Goal: Task Accomplishment & Management: Complete application form

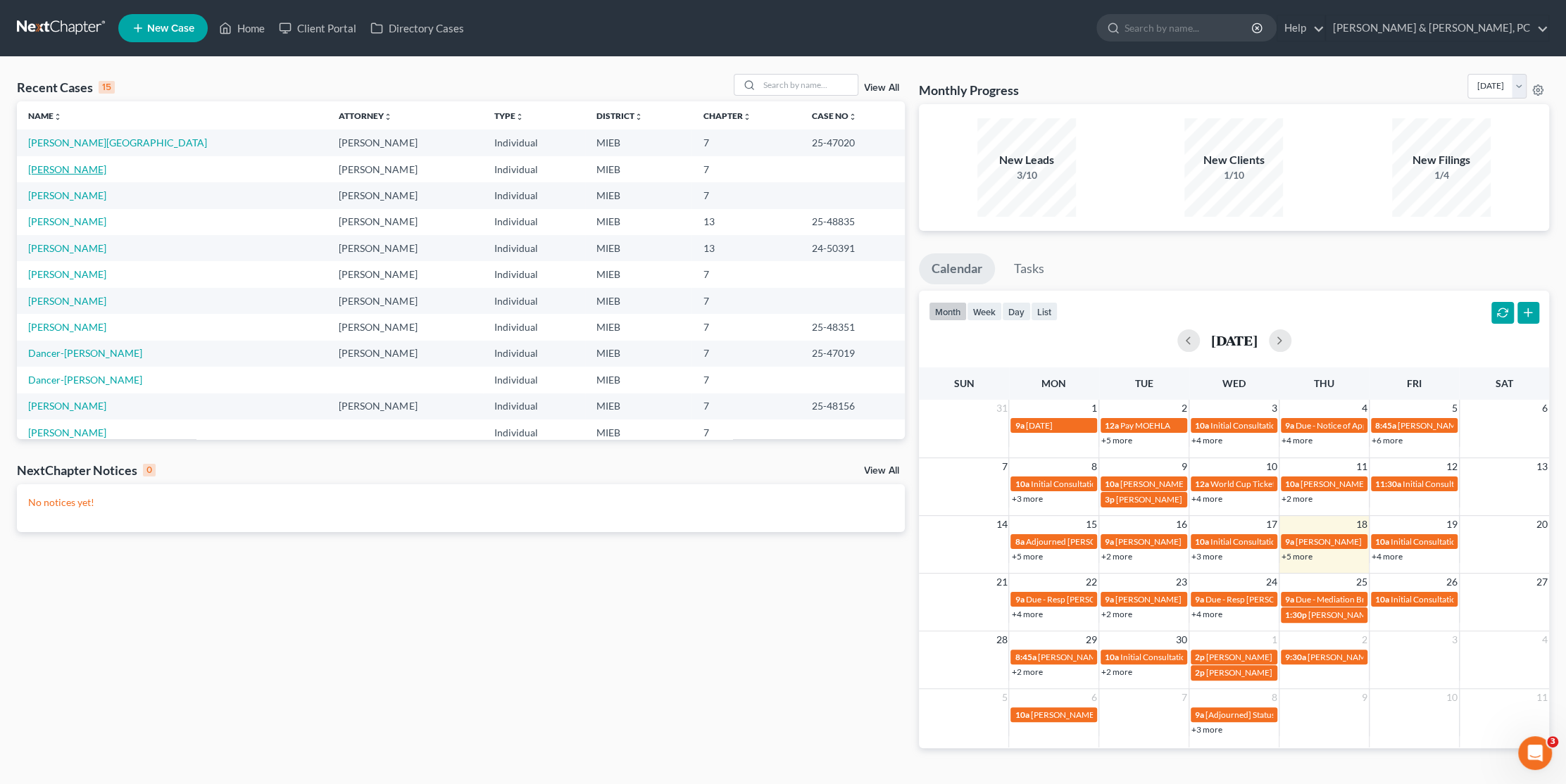
click at [69, 168] on link "[PERSON_NAME]" at bounding box center [67, 169] width 78 height 12
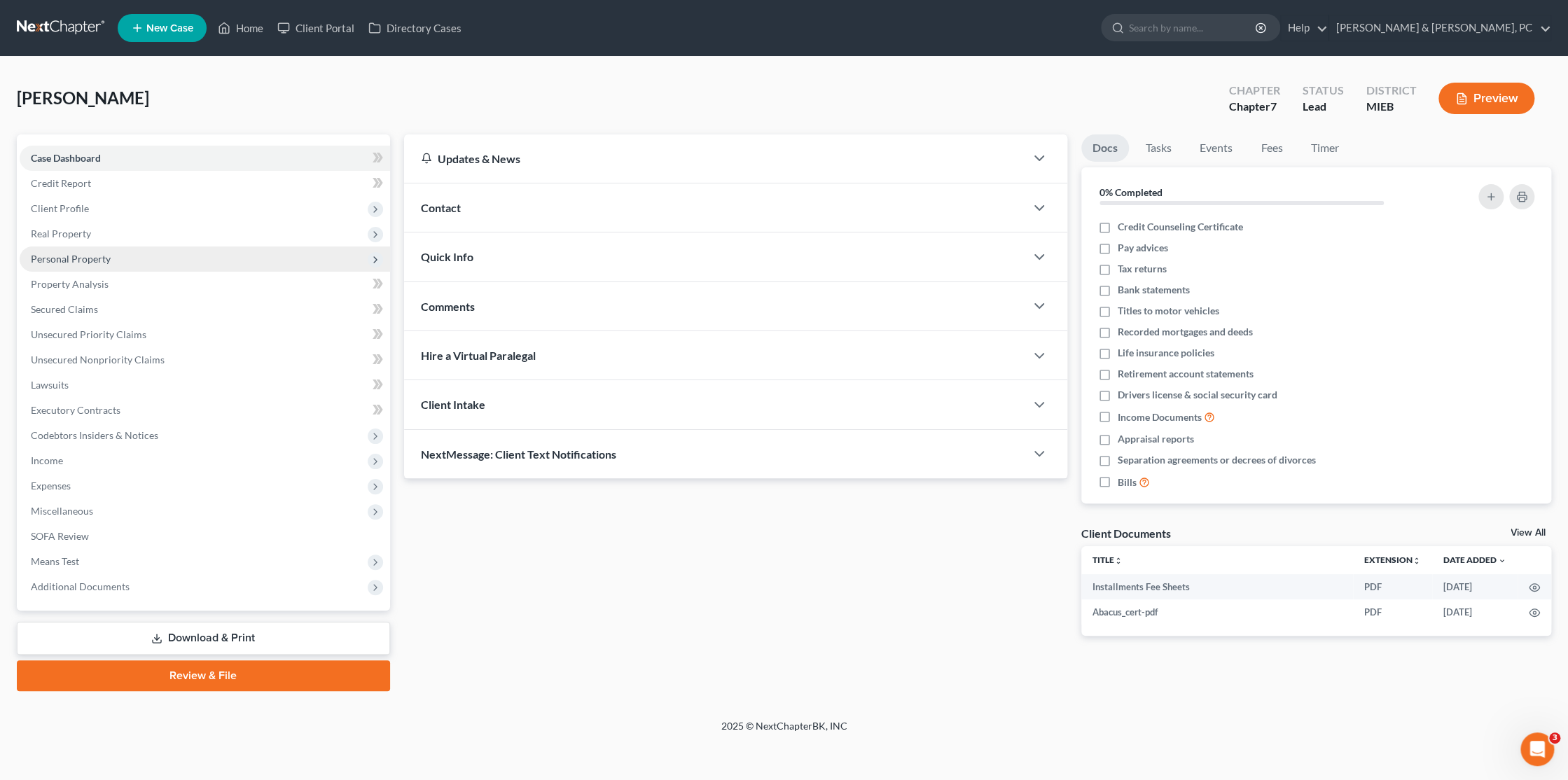
click at [91, 253] on span "Personal Property" at bounding box center [70, 258] width 80 height 12
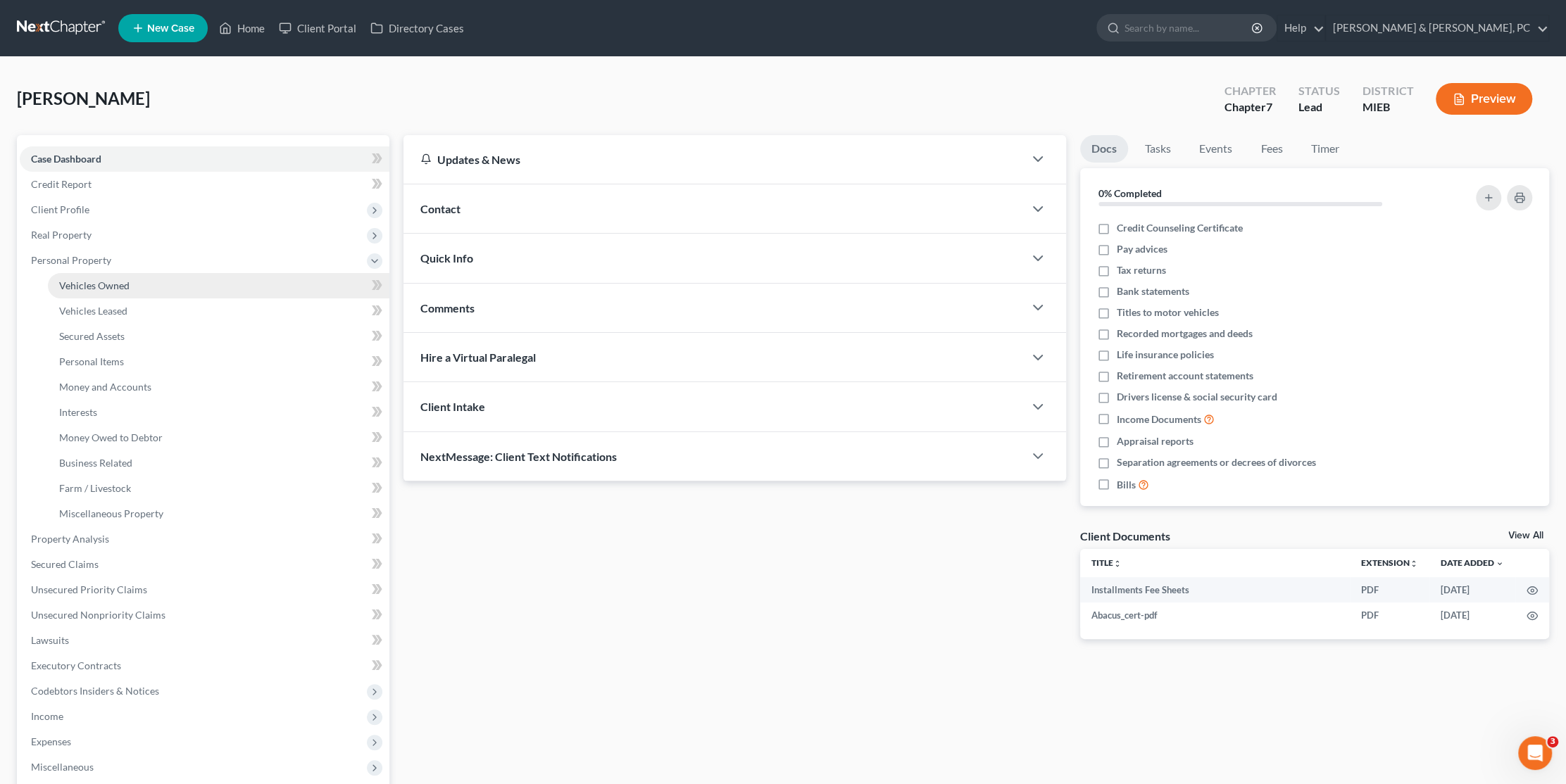
click at [103, 279] on span "Vehicles Owned" at bounding box center [94, 285] width 70 height 12
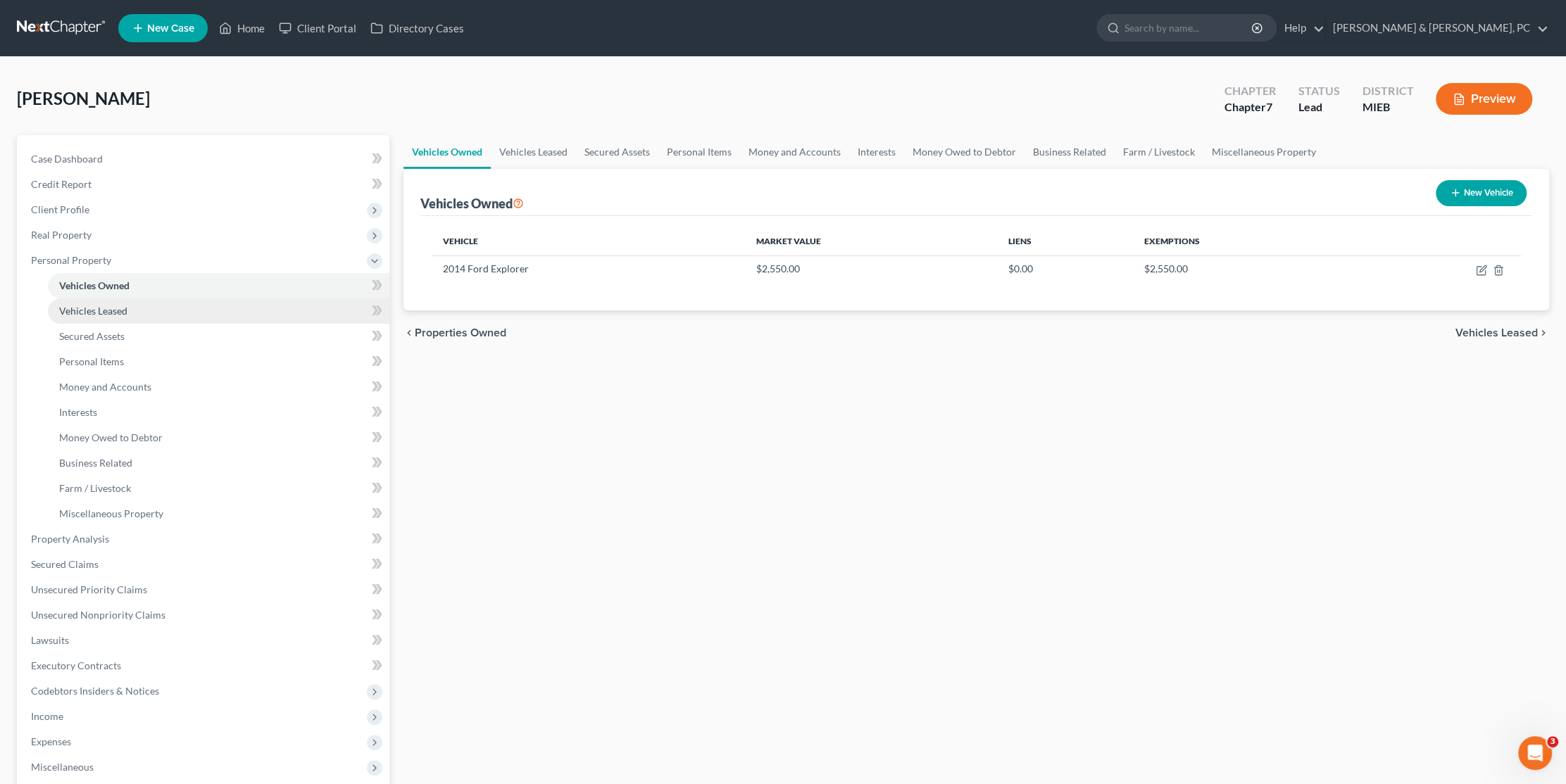
click at [155, 318] on link "Vehicles Leased" at bounding box center [218, 311] width 341 height 26
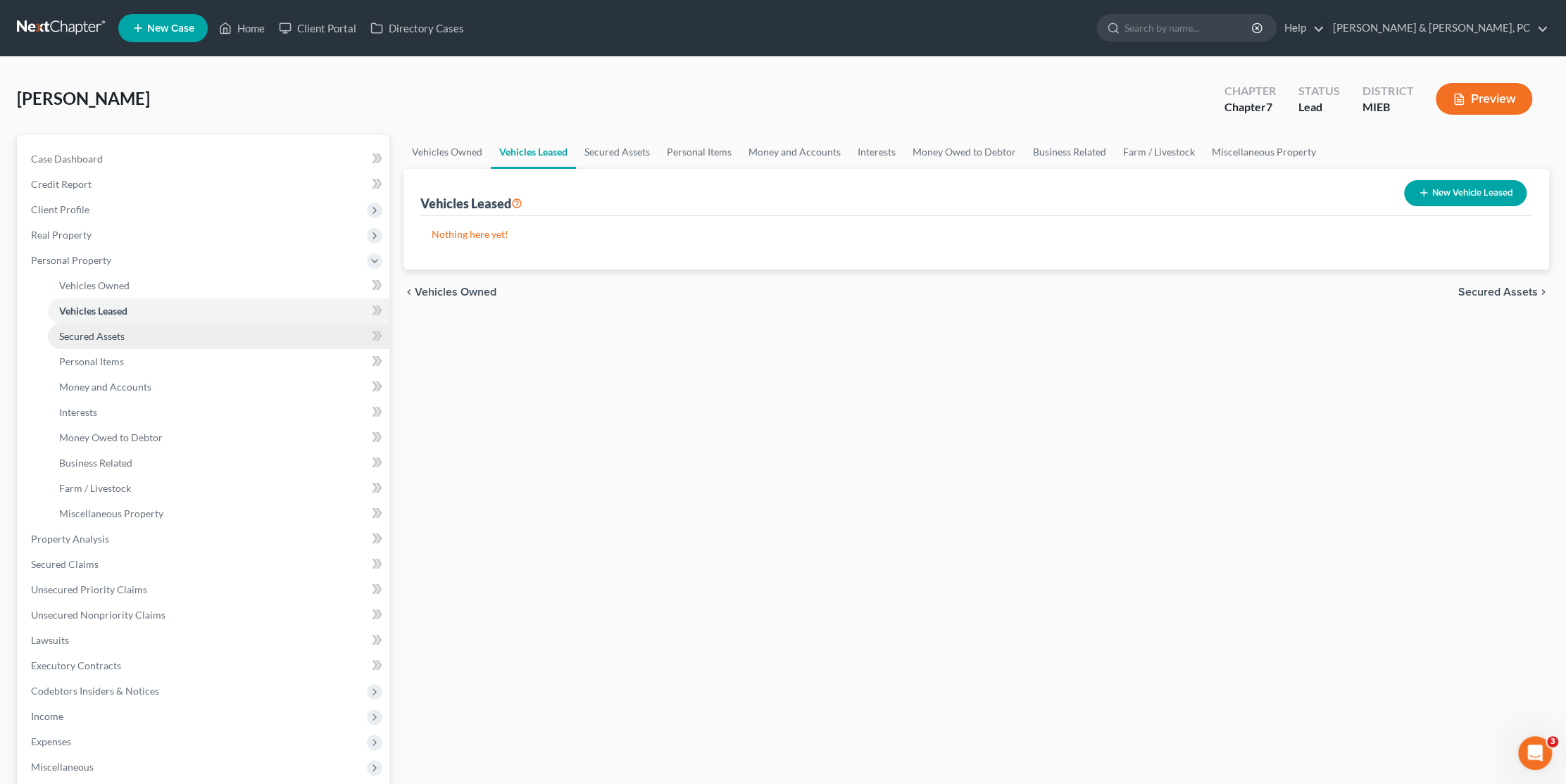
click at [148, 336] on link "Secured Assets" at bounding box center [218, 336] width 341 height 26
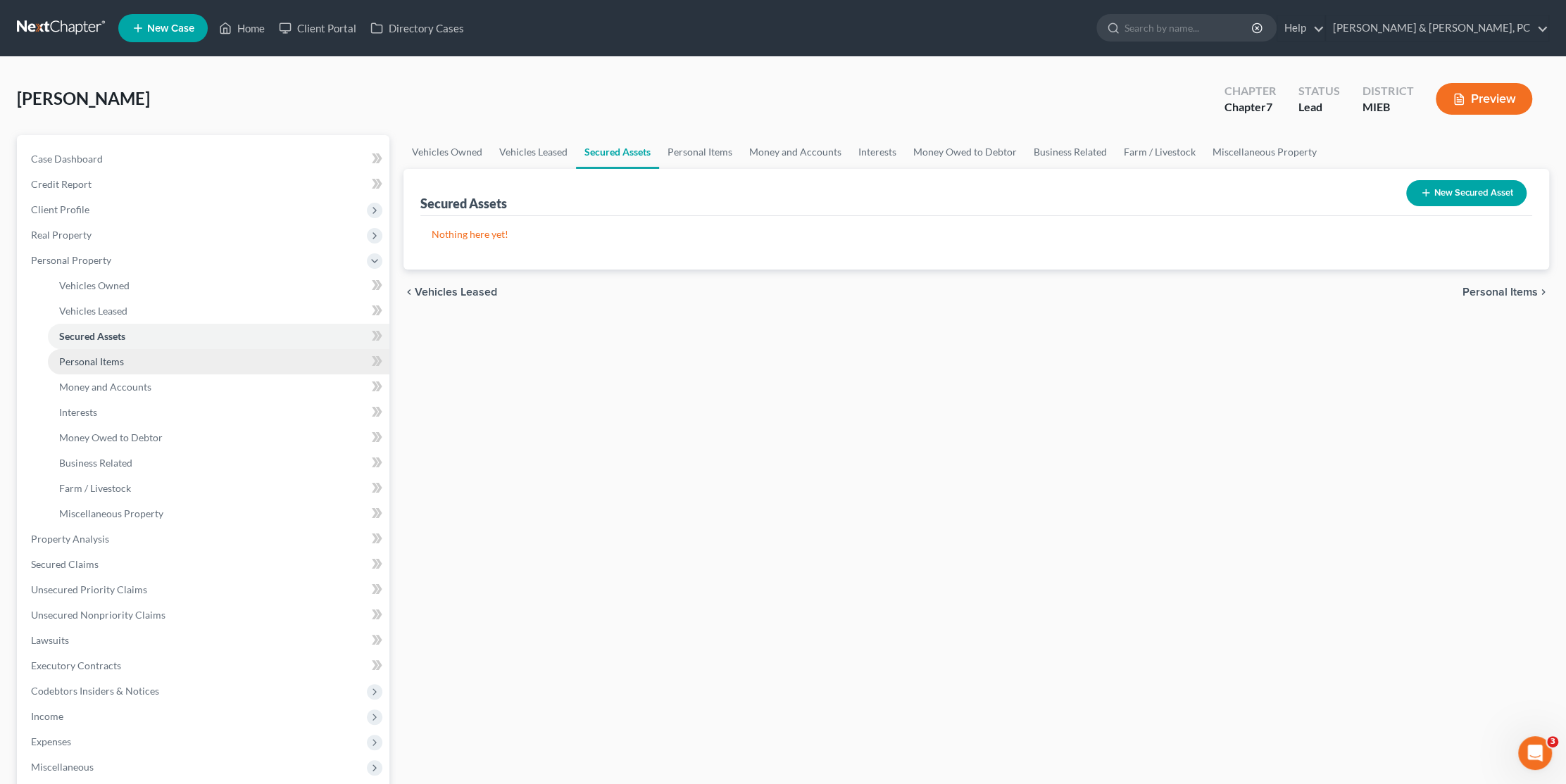
click at [149, 356] on link "Personal Items" at bounding box center [218, 361] width 341 height 26
